Goal: Task Accomplishment & Management: Manage account settings

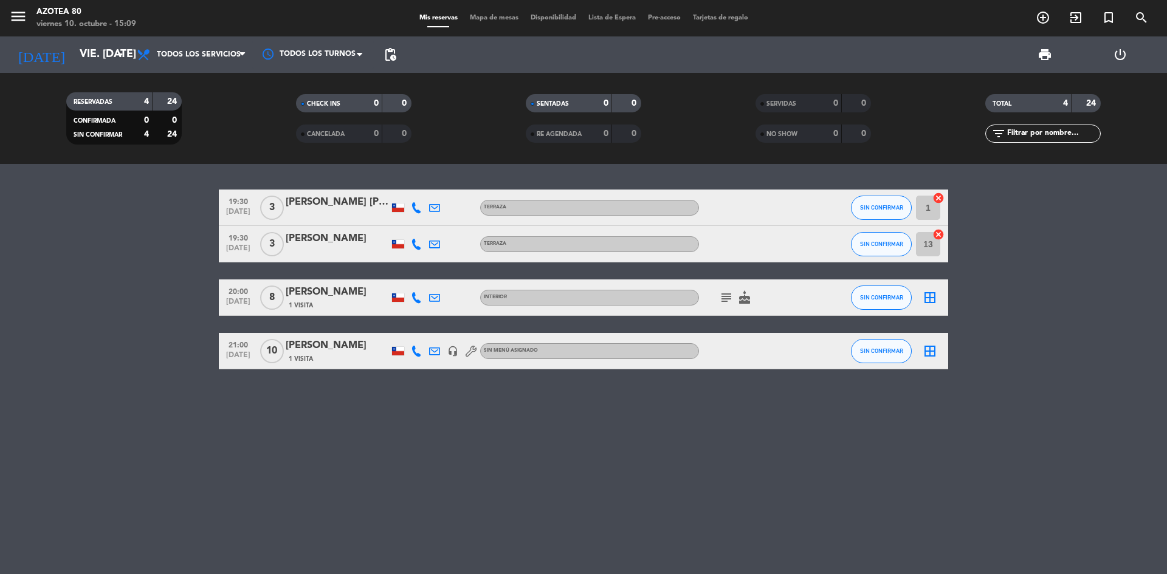
click at [543, 359] on div "Sin menú asignado" at bounding box center [589, 351] width 219 height 16
click at [543, 352] on div "Sin menú asignado" at bounding box center [589, 351] width 219 height 16
click at [325, 348] on div "[PERSON_NAME]" at bounding box center [337, 346] width 103 height 16
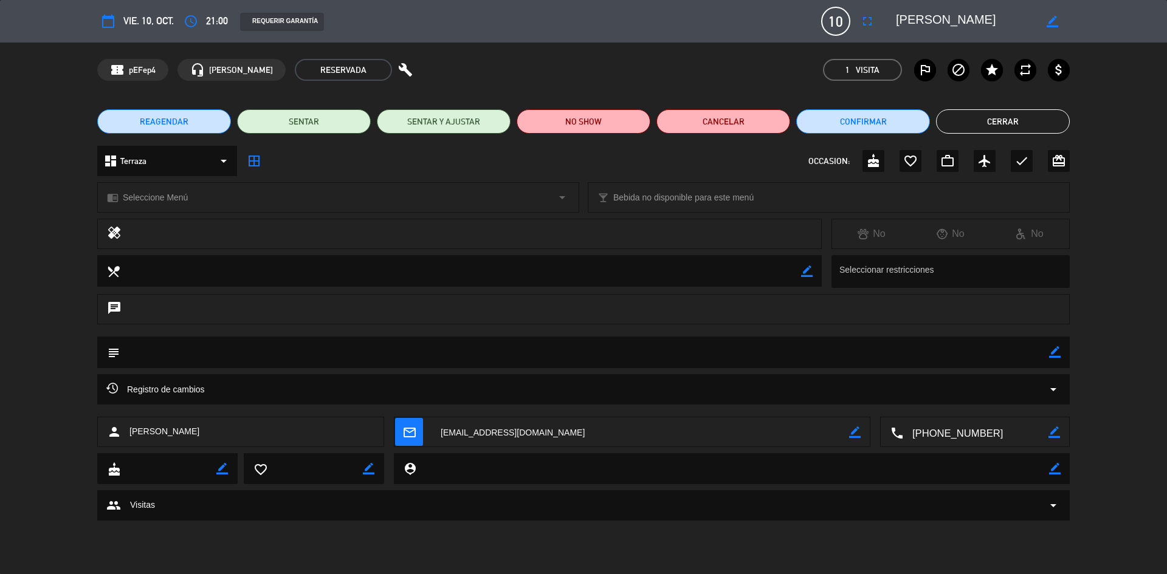
click at [176, 154] on div "dashboard Terraza arrow_drop_down" at bounding box center [167, 161] width 140 height 30
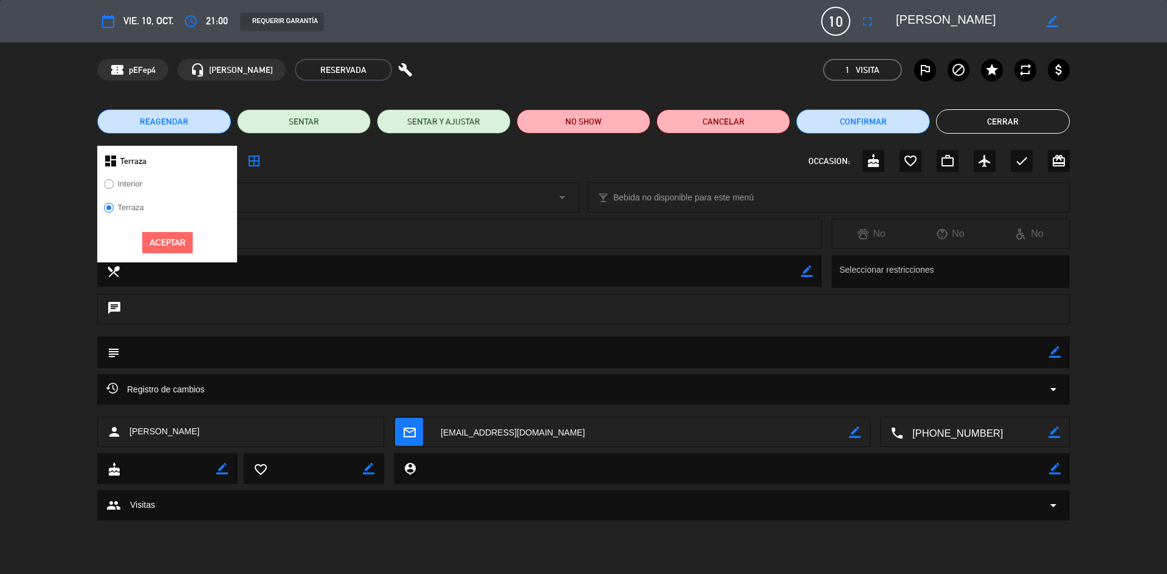
click at [131, 202] on label "Terraza" at bounding box center [123, 209] width 53 height 19
click at [176, 241] on button "Aceptar" at bounding box center [167, 242] width 50 height 21
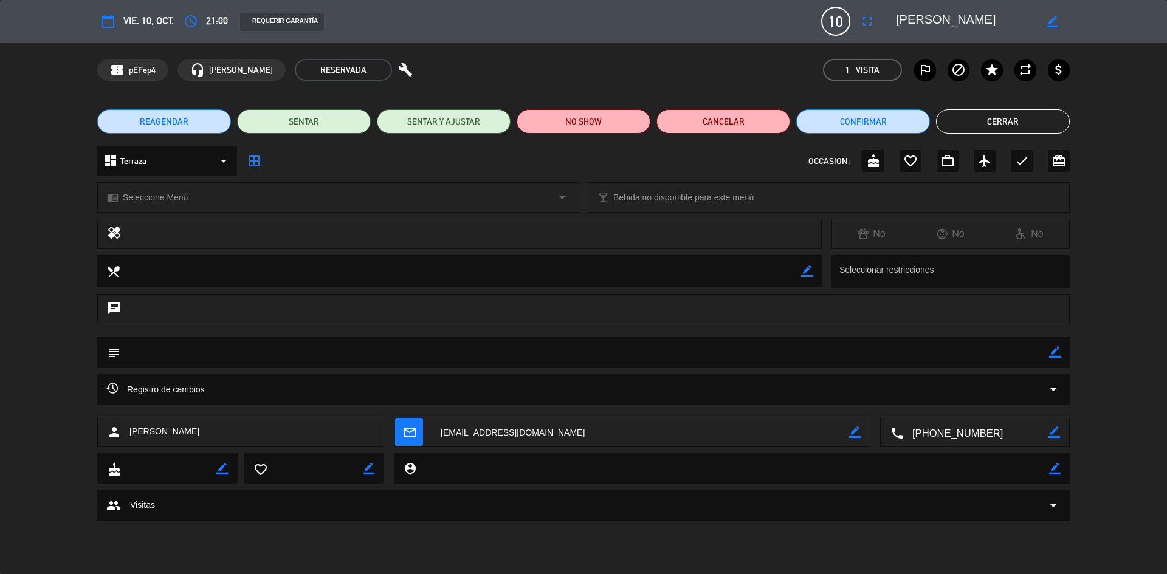
click at [654, 201] on span "Bebida no disponible para este menú" at bounding box center [683, 198] width 140 height 14
click at [330, 197] on div "chrome_reader_mode Seleccione Menú arrow_drop_down" at bounding box center [338, 197] width 481 height 29
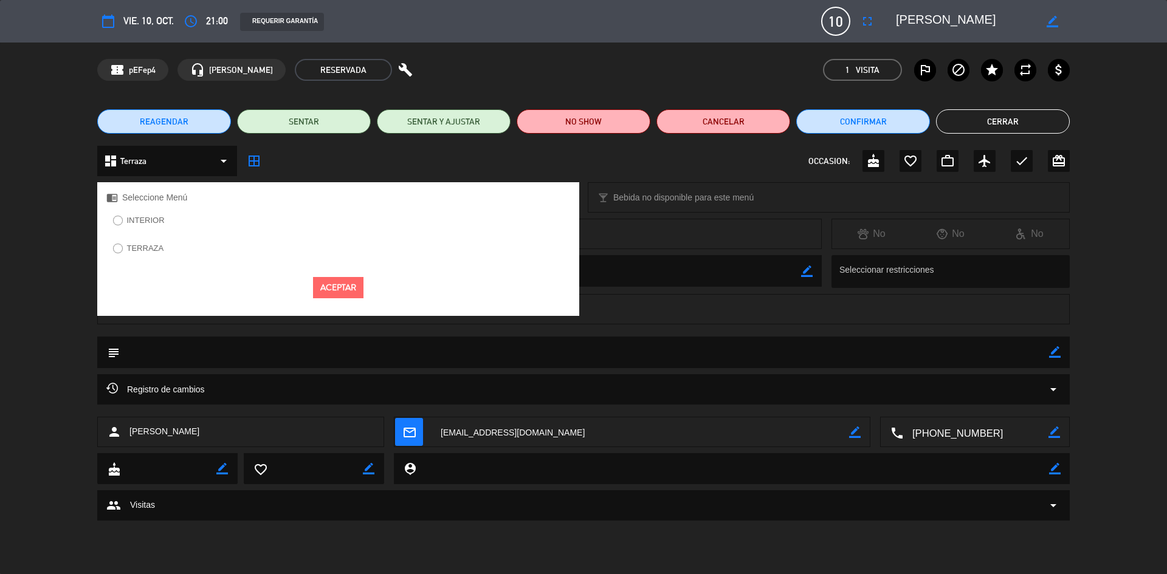
click at [106, 245] on div "TERRAZA" at bounding box center [338, 253] width 482 height 24
click at [110, 245] on label "TERRAZA" at bounding box center [138, 250] width 64 height 19
click at [353, 290] on button "Aceptar" at bounding box center [338, 287] width 50 height 21
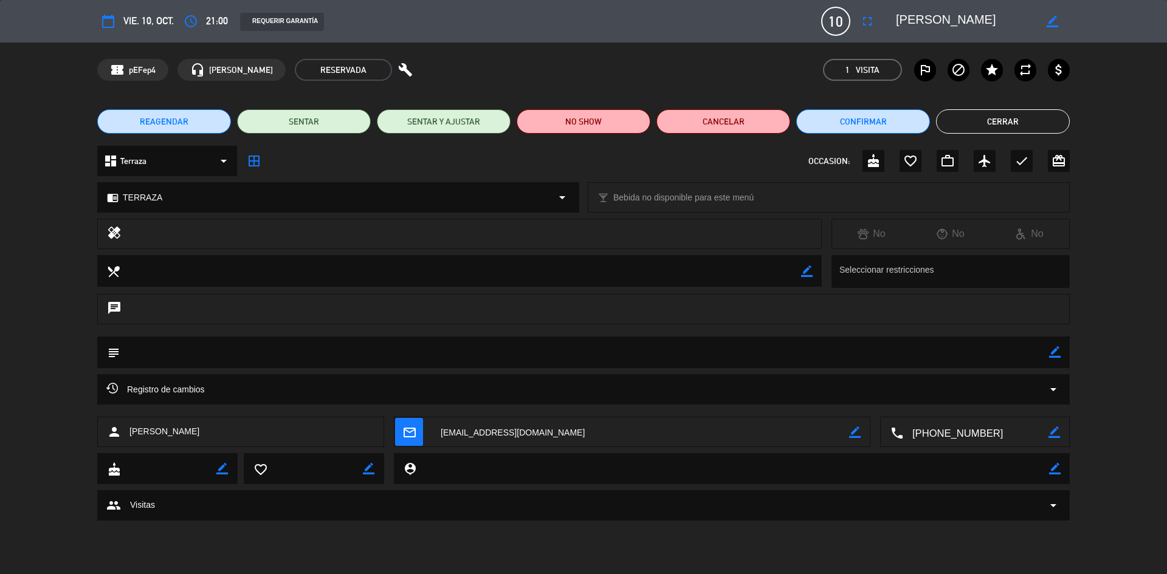
click at [974, 119] on button "Cerrar" at bounding box center [1003, 121] width 134 height 24
